Goal: Information Seeking & Learning: Understand process/instructions

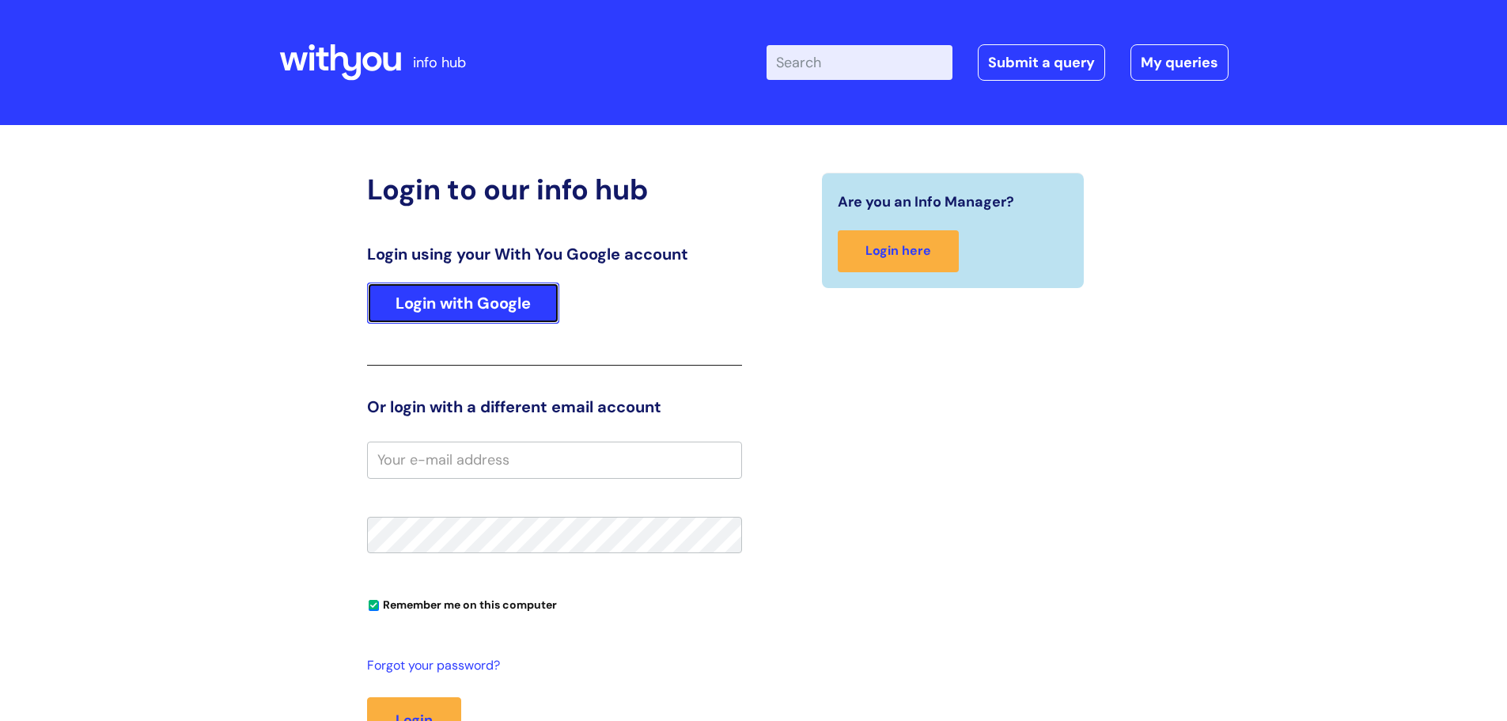
click at [501, 304] on link "Login with Google" at bounding box center [463, 302] width 192 height 41
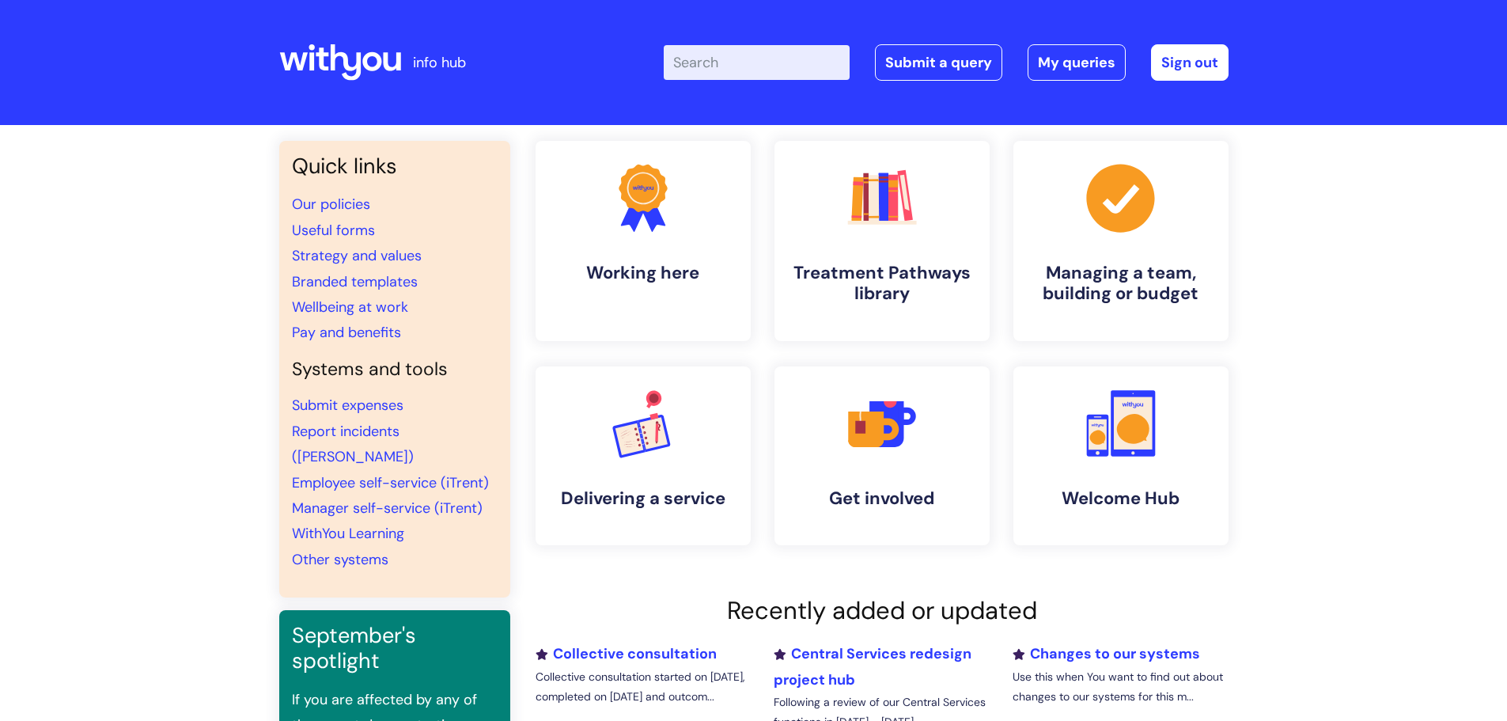
click at [705, 56] on input "Enter your search term here..." at bounding box center [757, 62] width 186 height 35
type input "birthday"
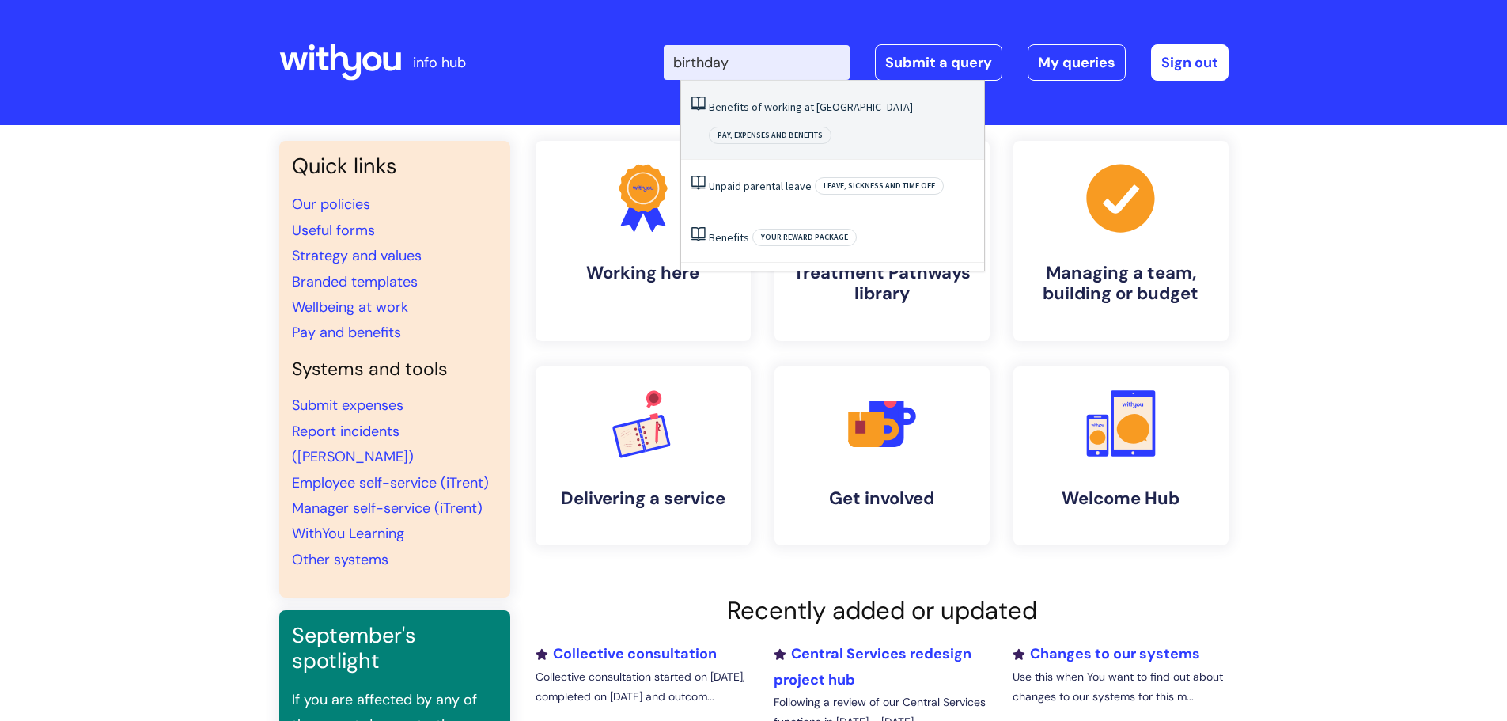
click at [741, 108] on link "Benefits of working at [GEOGRAPHIC_DATA]" at bounding box center [811, 107] width 204 height 14
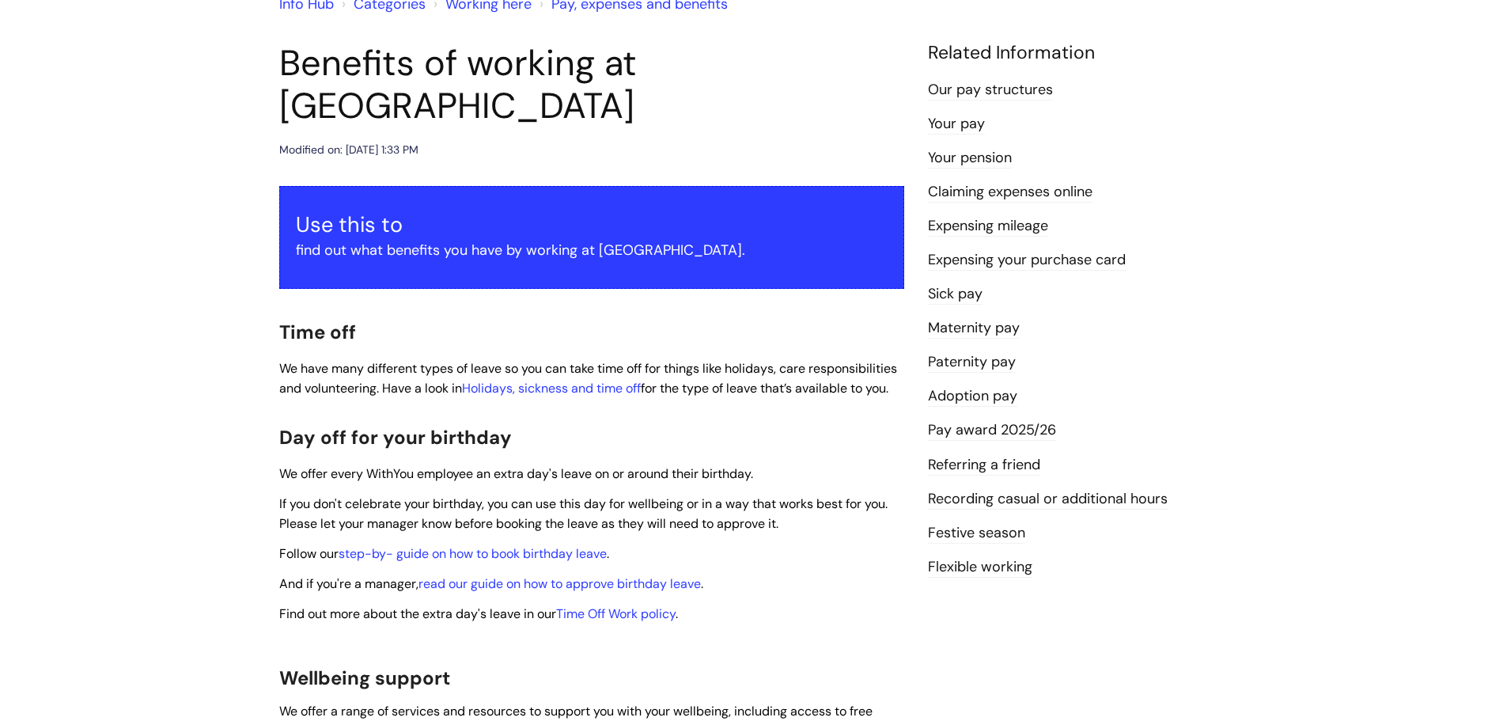
scroll to position [158, 0]
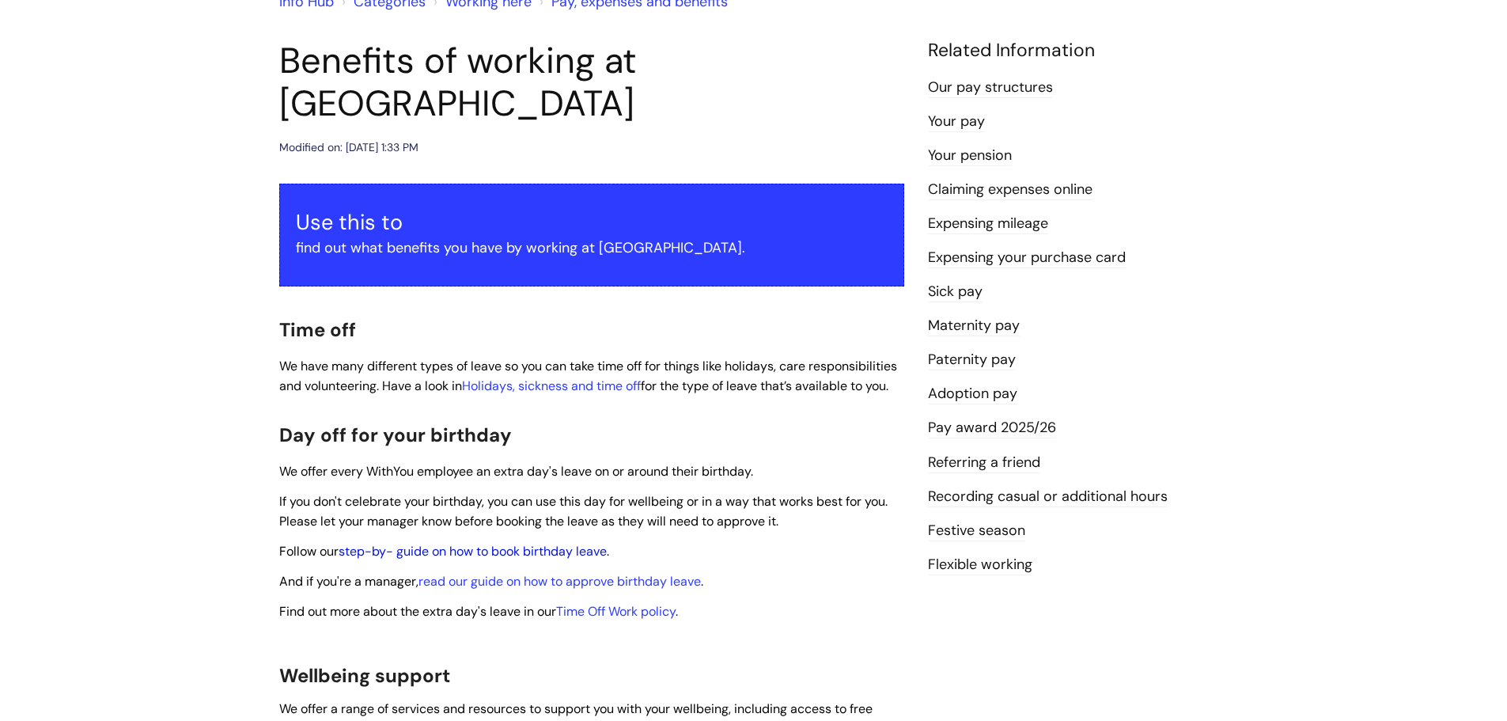
click at [547, 543] on link "step-by- guide on how to book birthday leave" at bounding box center [473, 551] width 268 height 17
